Goal: Information Seeking & Learning: Learn about a topic

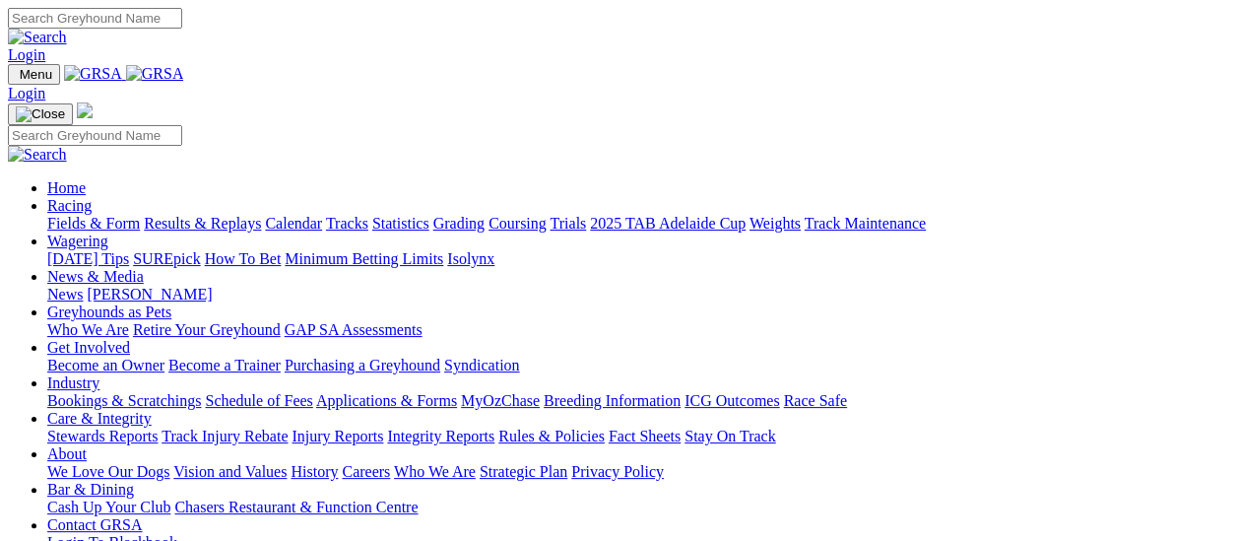
click at [209, 215] on link "Results & Replays" at bounding box center [202, 223] width 117 height 17
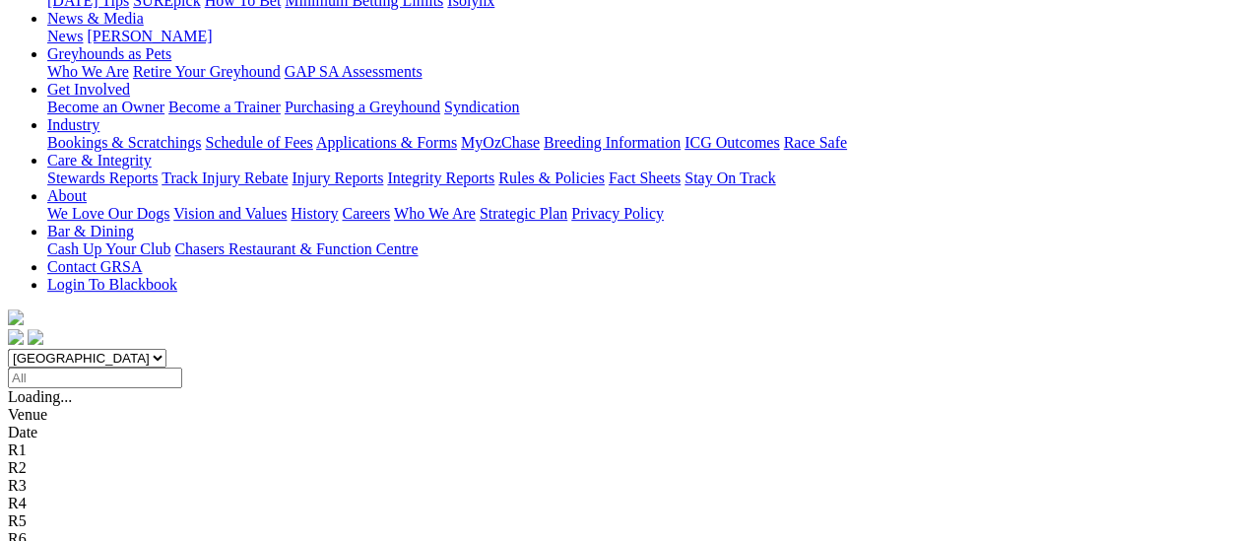
scroll to position [295, 0]
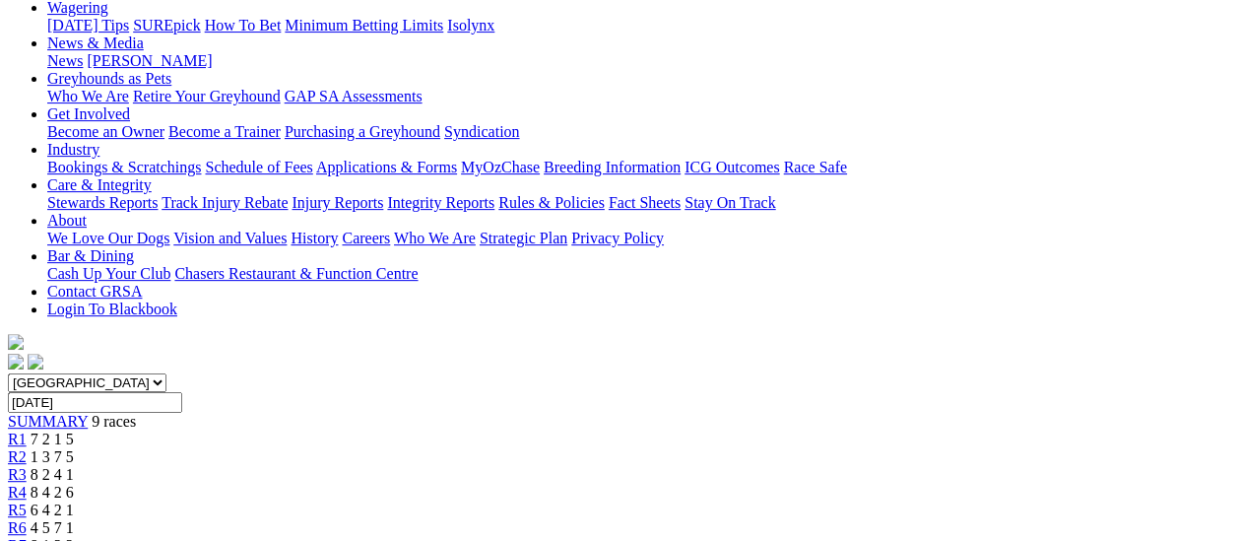
scroll to position [295, 0]
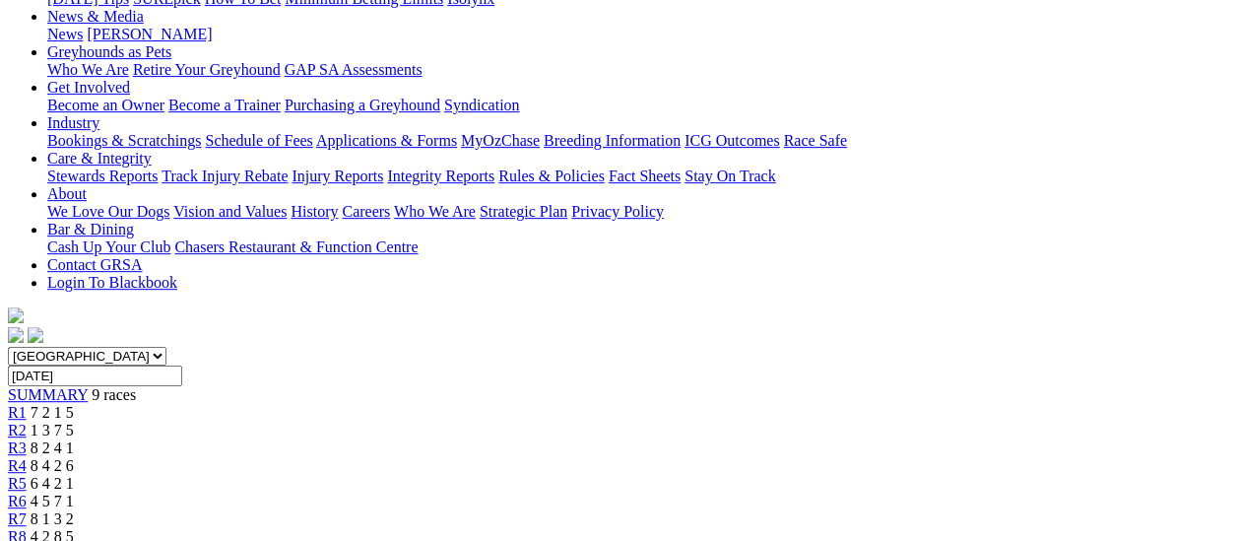
click at [27, 404] on span "R1" at bounding box center [17, 412] width 19 height 17
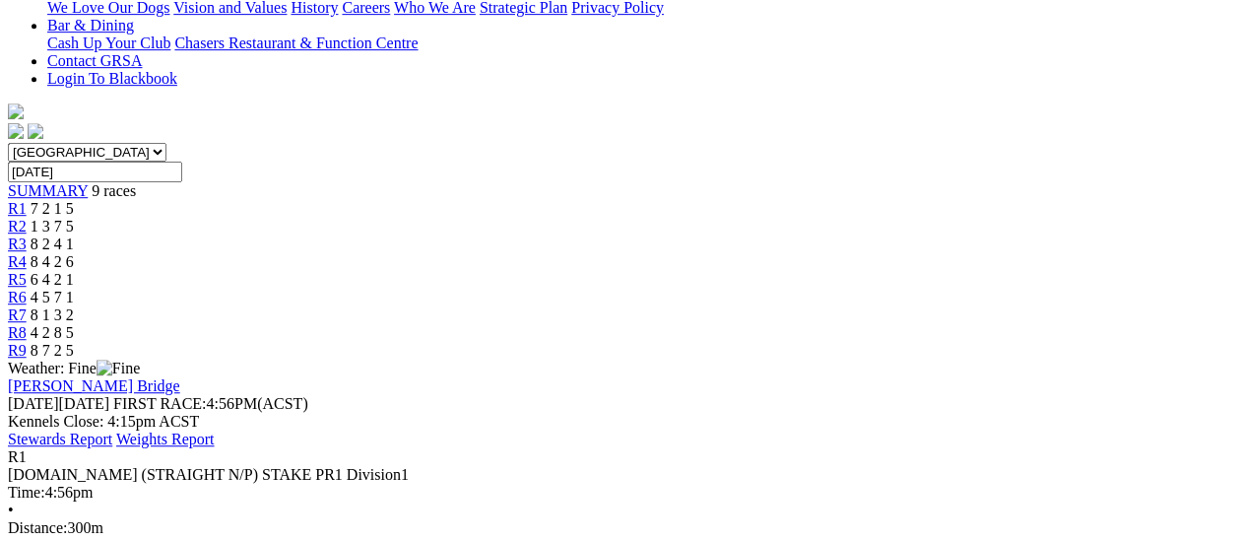
scroll to position [492, 0]
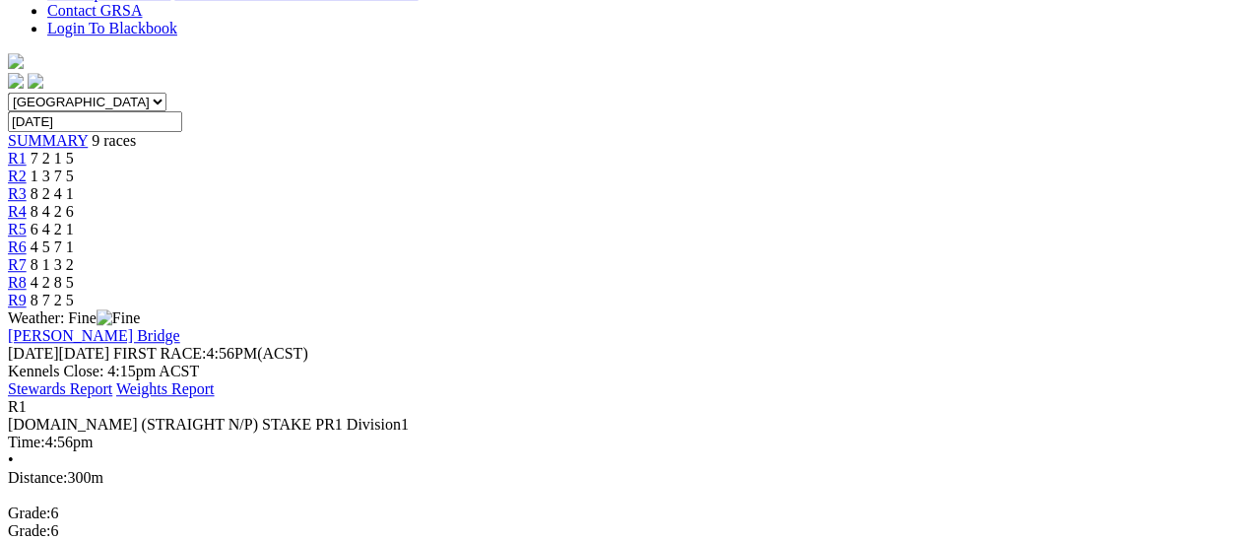
scroll to position [591, 0]
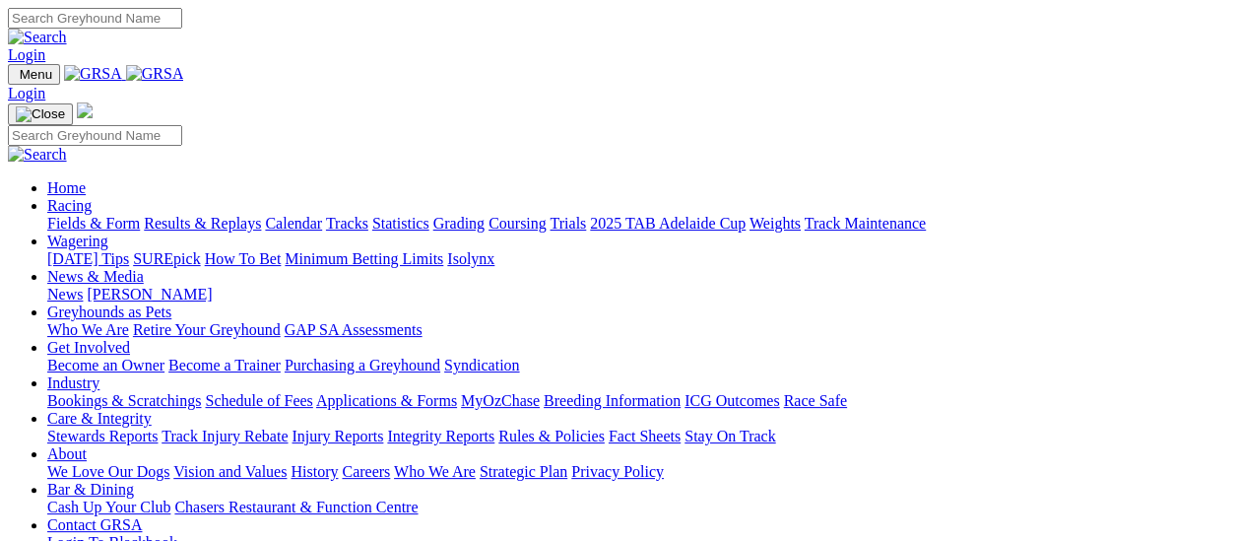
click at [101, 215] on link "Fields & Form" at bounding box center [93, 223] width 93 height 17
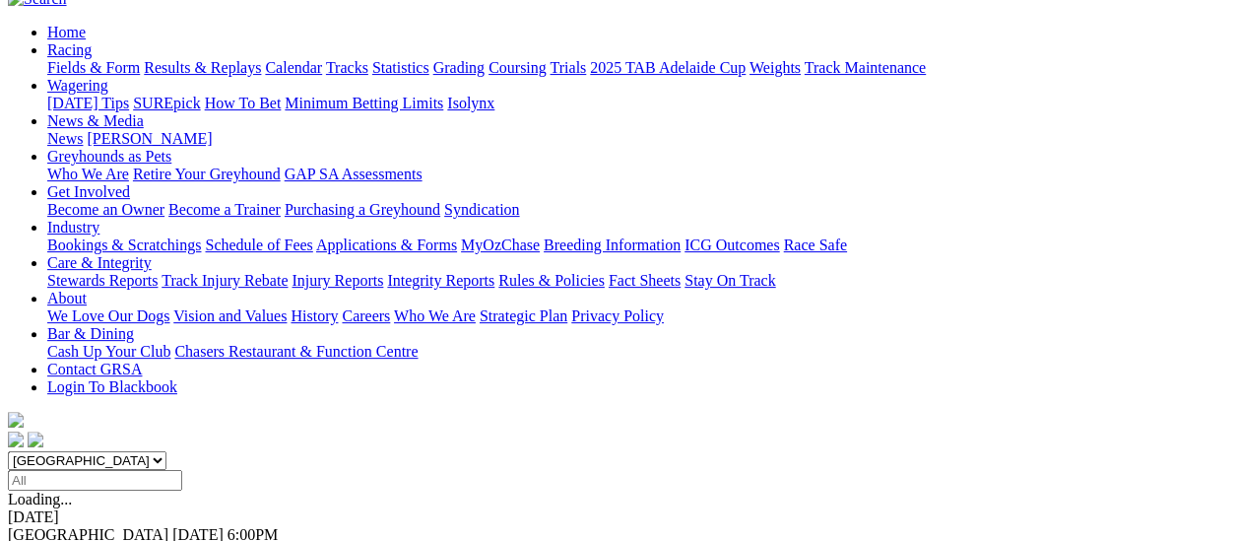
scroll to position [197, 0]
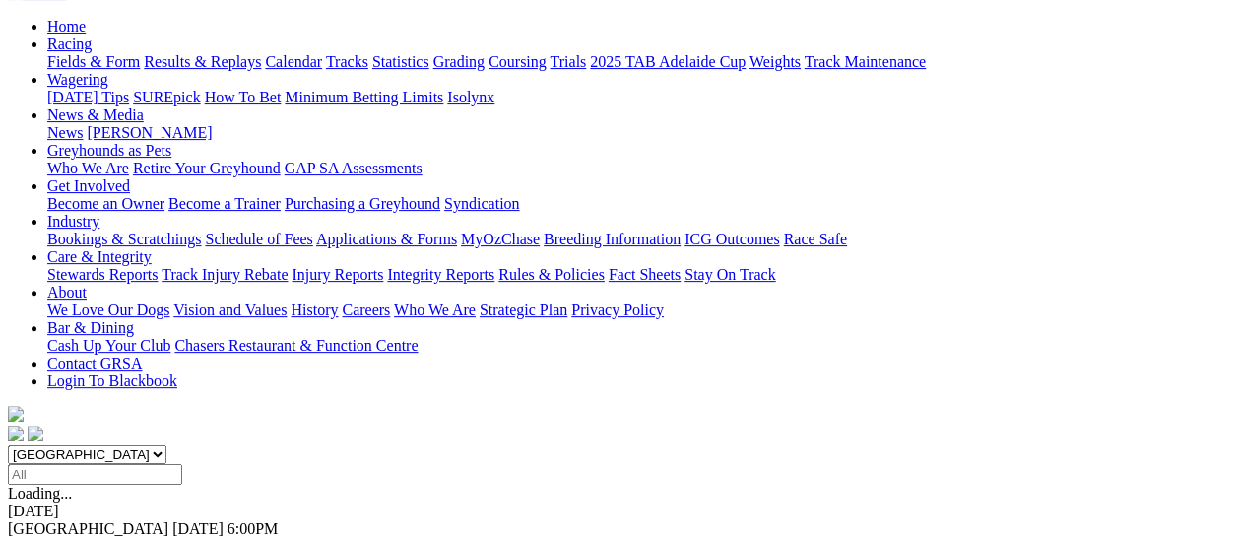
click at [43, 538] on link "F" at bounding box center [38, 546] width 9 height 17
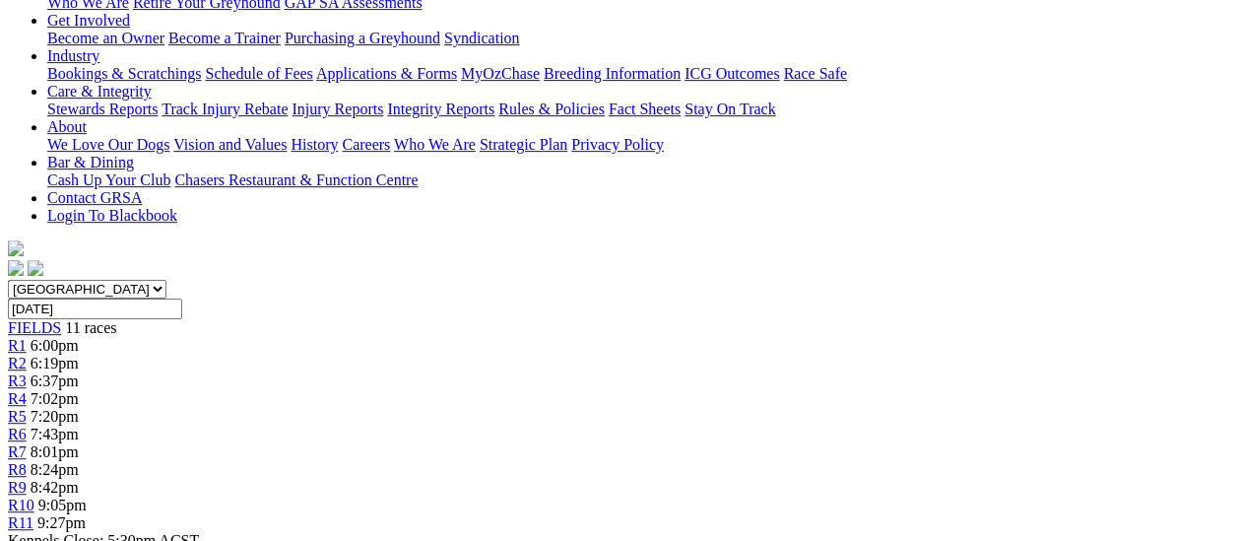
scroll to position [394, 0]
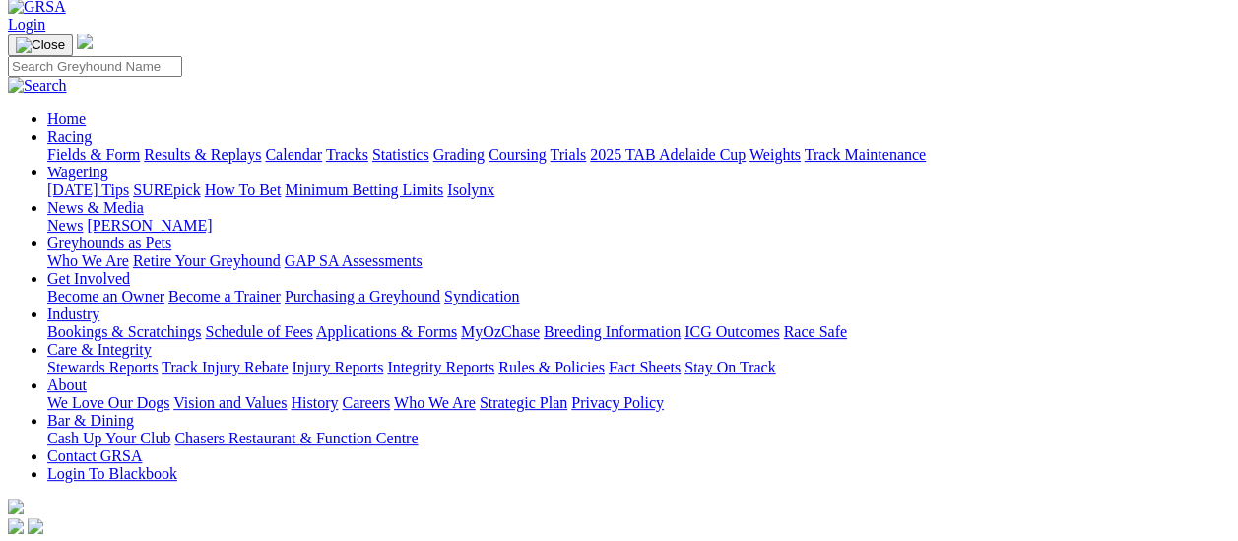
scroll to position [197, 0]
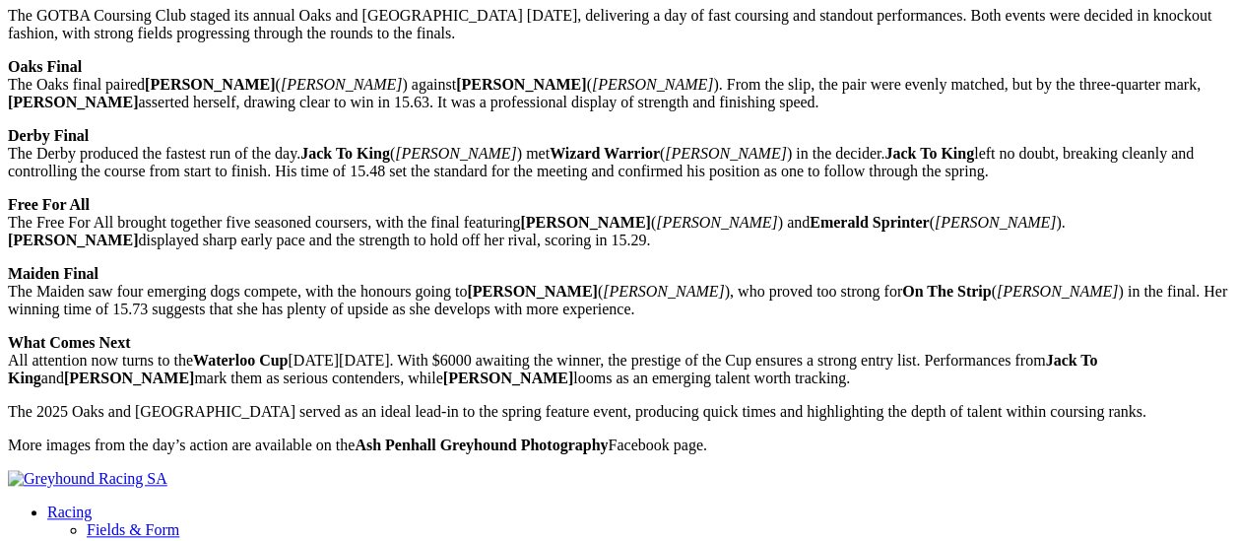
scroll to position [689, 0]
